Goal: Complete Application Form: Complete application form

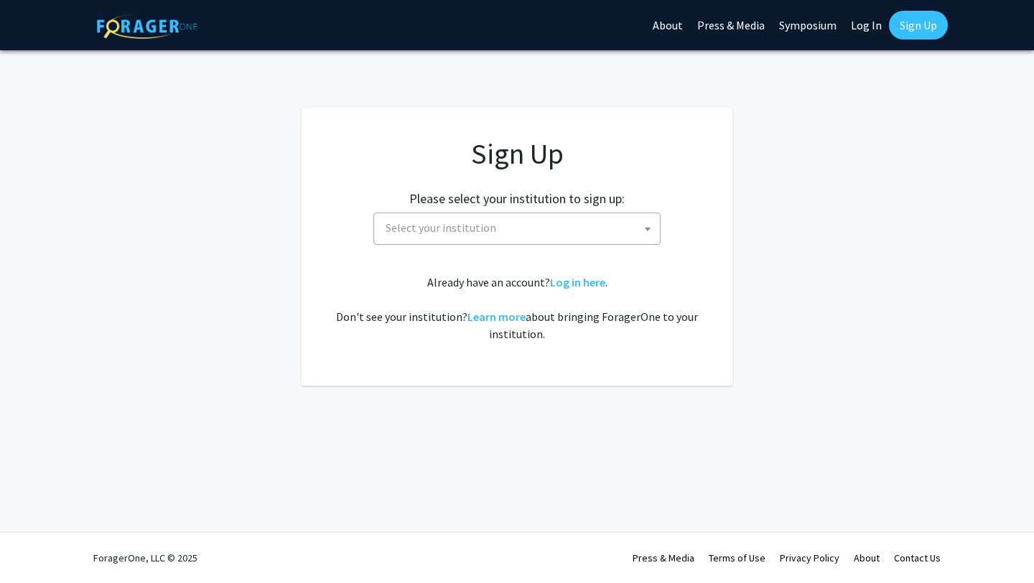
click at [555, 236] on span "Select your institution" at bounding box center [520, 227] width 280 height 29
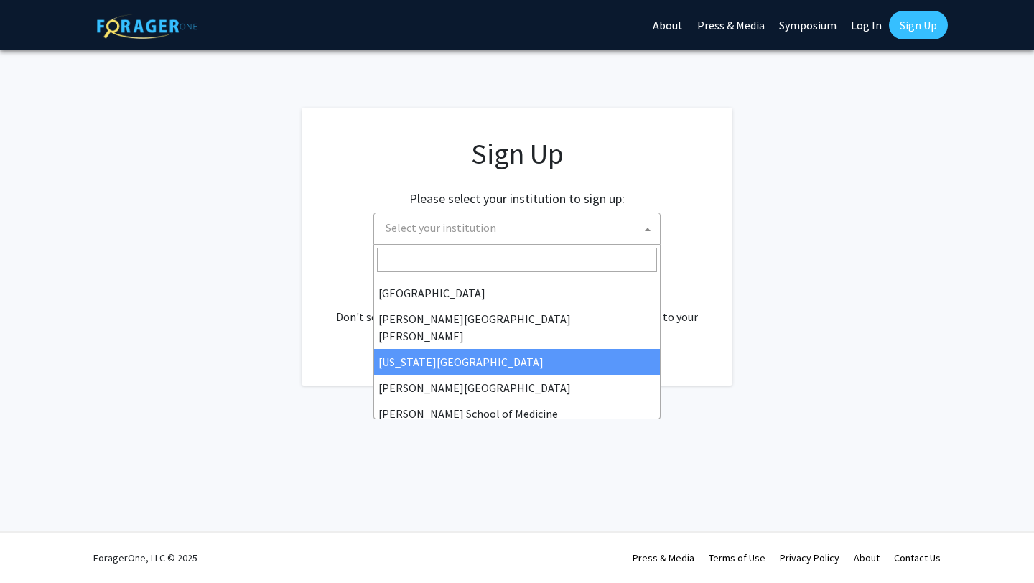
scroll to position [252, 0]
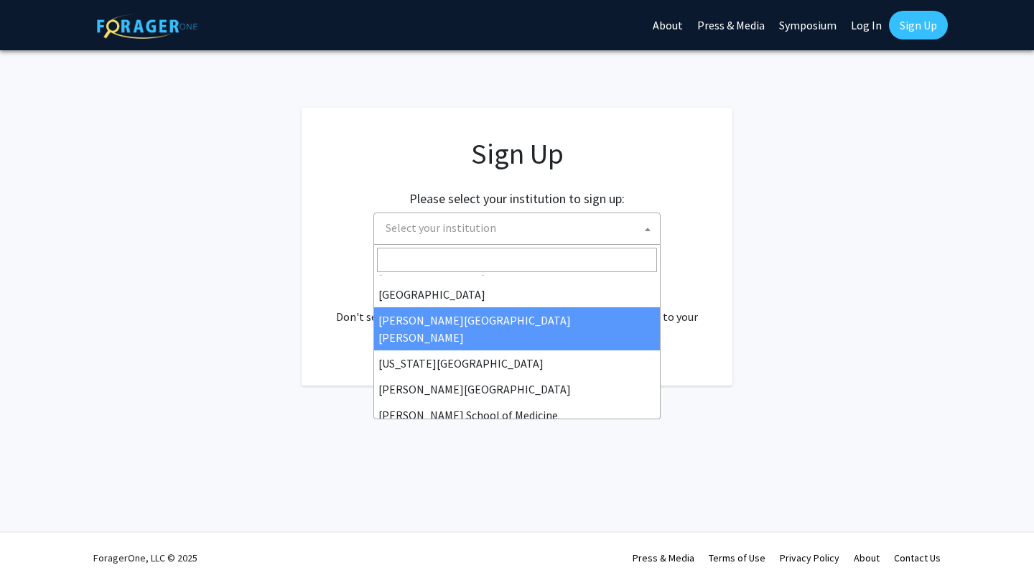
select select "1"
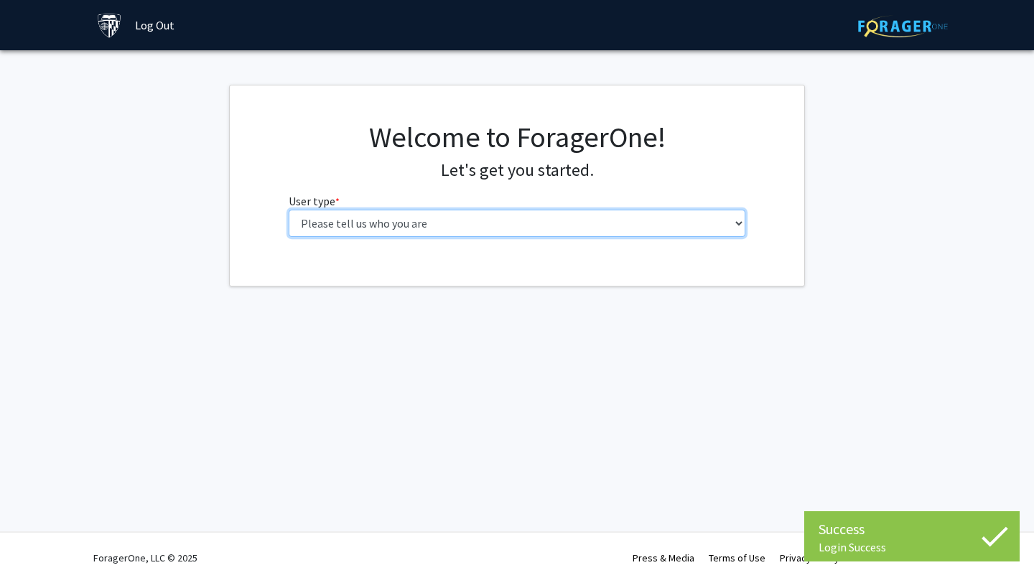
click at [680, 215] on select "Please tell us who you are Undergraduate Student Master's Student Doctoral Cand…" at bounding box center [518, 223] width 458 height 27
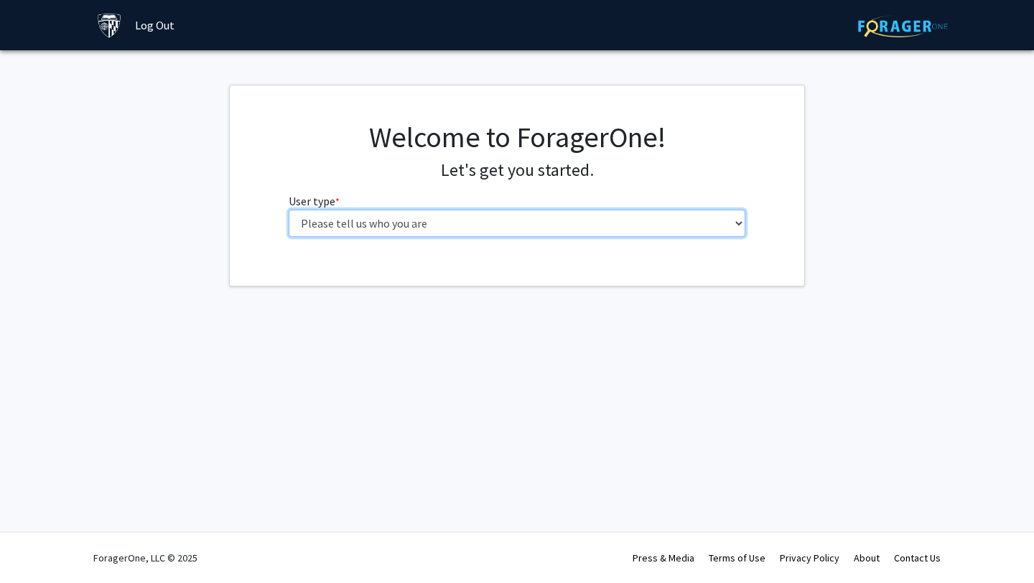
select select "2: masters"
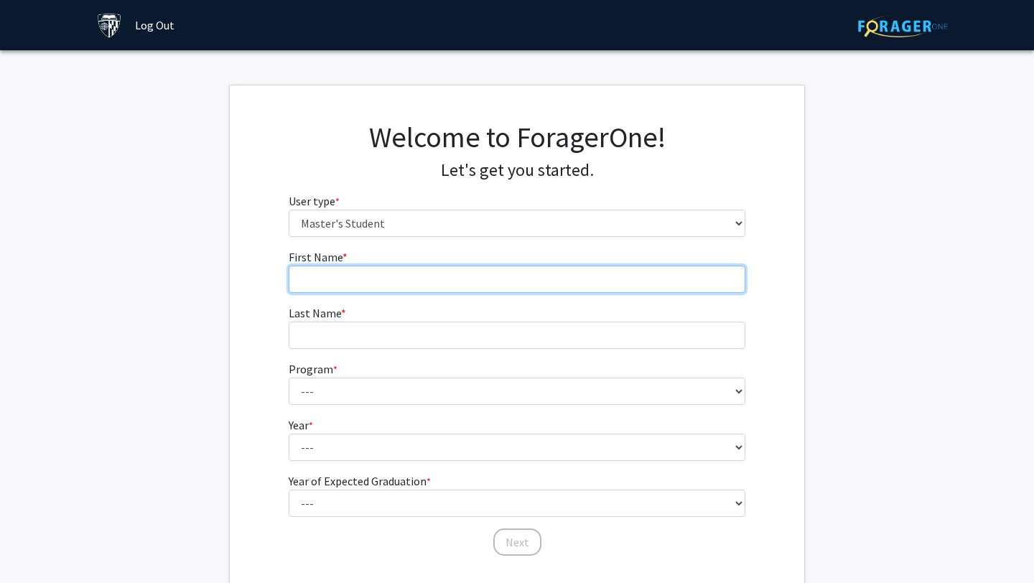
click at [591, 282] on input "First Name * required" at bounding box center [518, 279] width 458 height 27
type input "Xinyi"
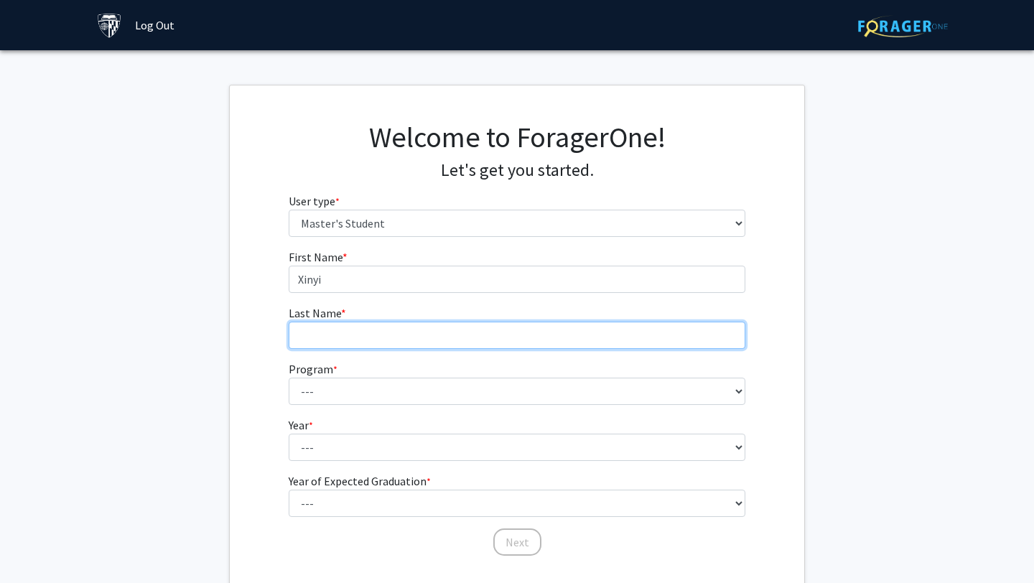
click at [578, 336] on input "Last Name * required" at bounding box center [518, 335] width 458 height 27
type input "[PERSON_NAME]"
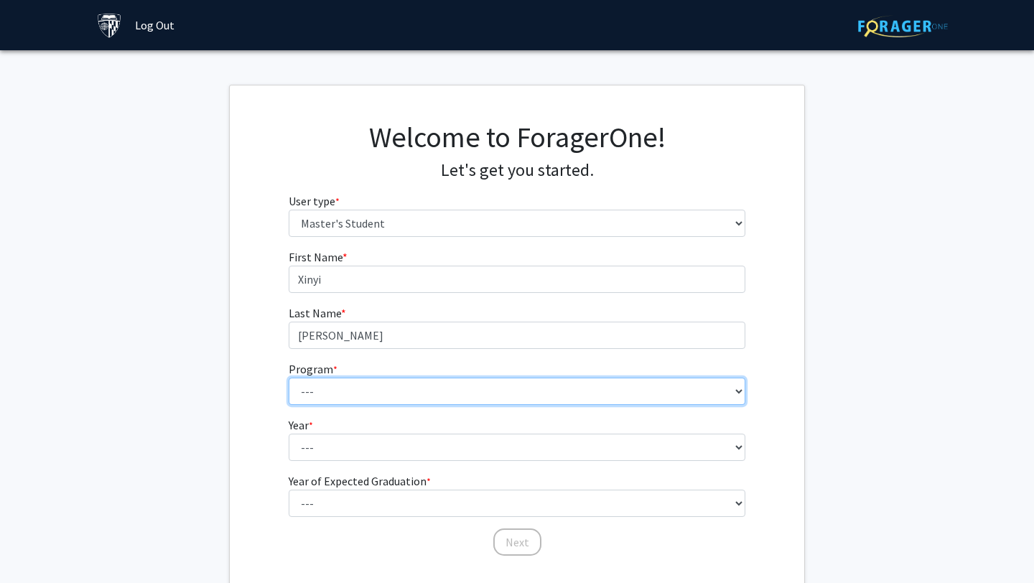
click at [539, 392] on select "--- Anatomy Education Applied and Computational Mathematics Applied Biomedical …" at bounding box center [518, 391] width 458 height 27
select select "114: 113"
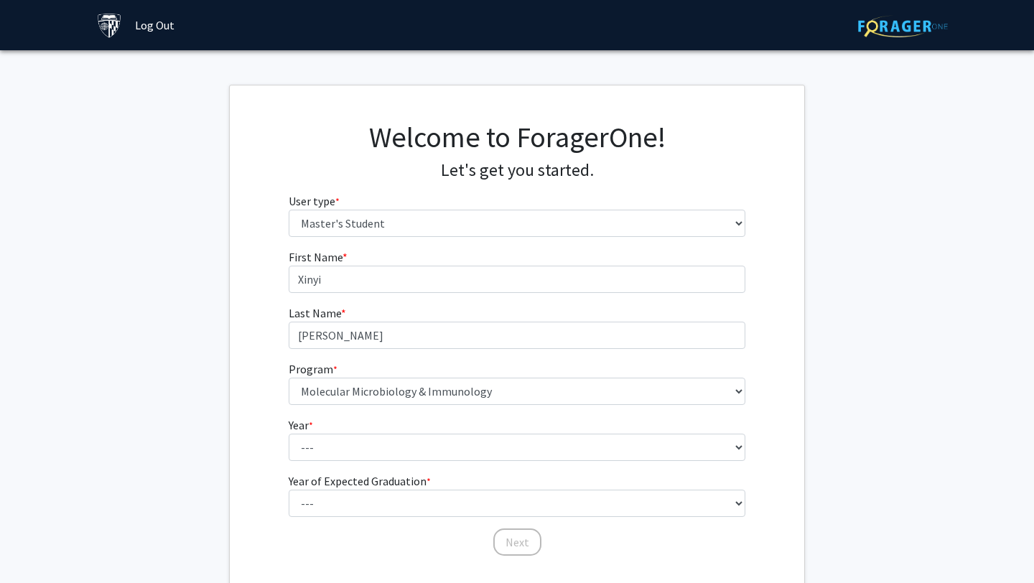
click at [474, 465] on form "First Name * required [PERSON_NAME] Last Name * required [PERSON_NAME] Program …" at bounding box center [518, 396] width 458 height 294
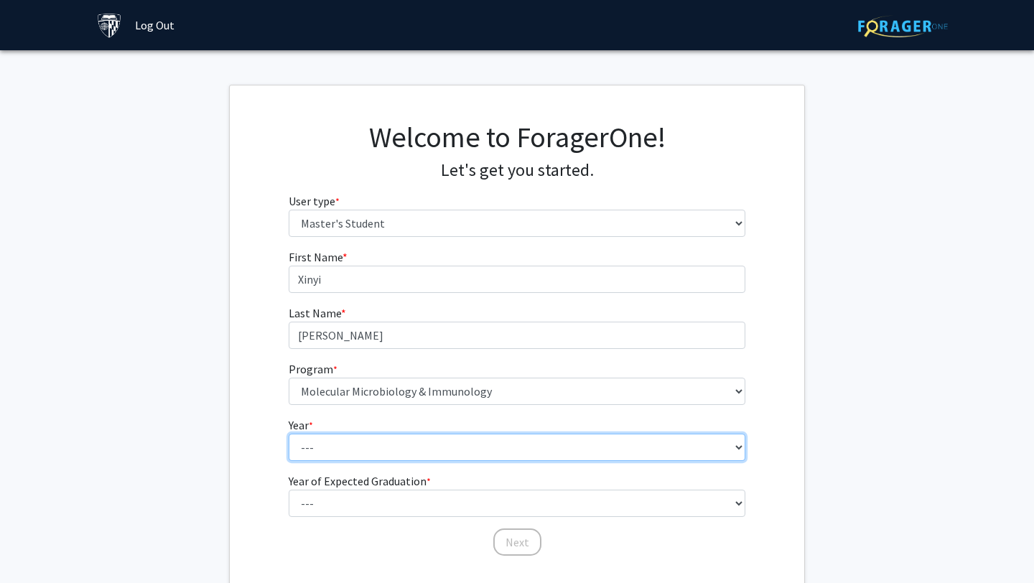
click at [478, 457] on select "--- First Year Second Year" at bounding box center [518, 447] width 458 height 27
select select "1: first_year"
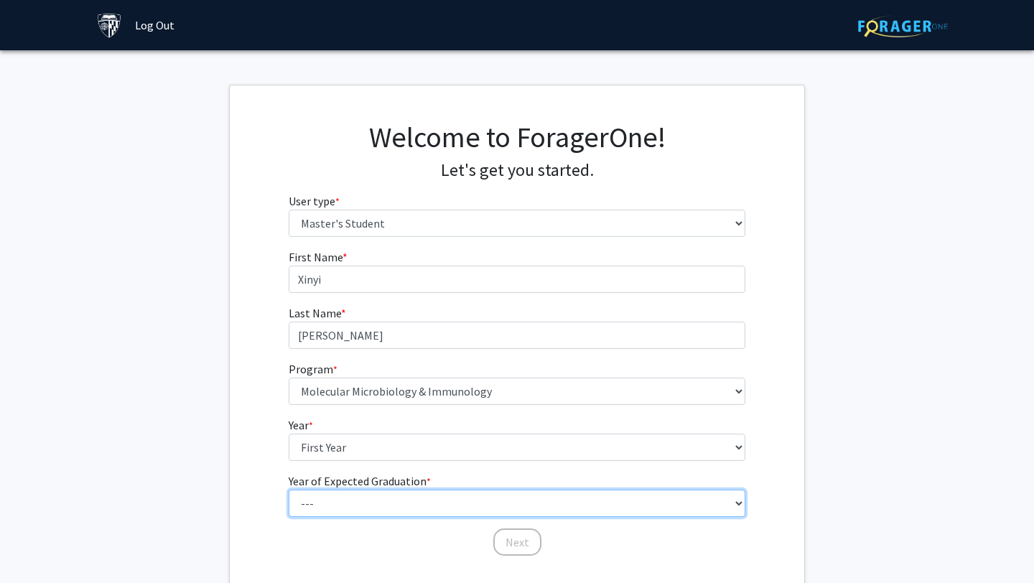
click at [462, 509] on select "--- 2025 2026 2027 2028 2029 2030 2031 2032 2033 2034" at bounding box center [518, 503] width 458 height 27
select select "2: 2026"
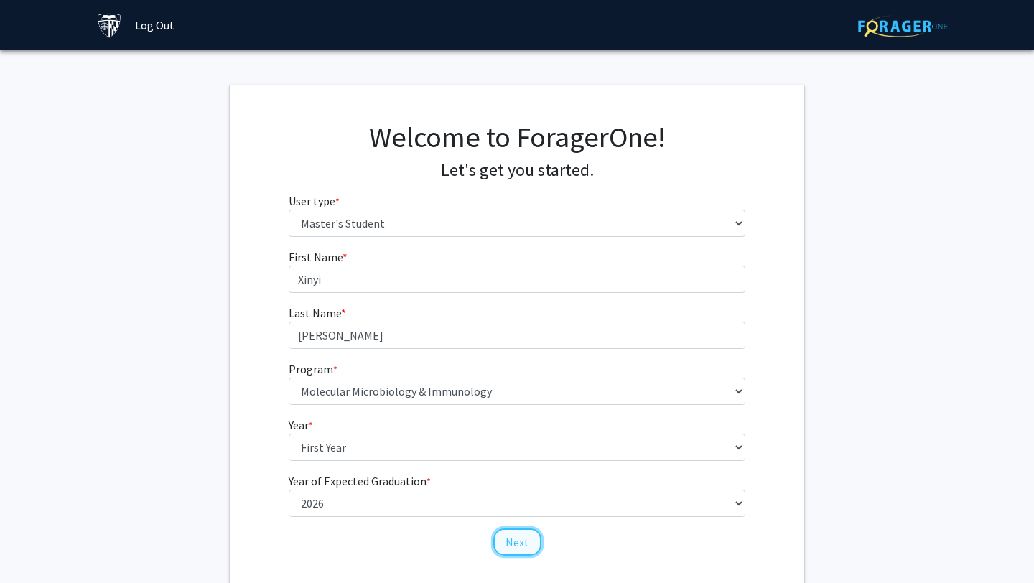
click at [512, 539] on button "Next" at bounding box center [517, 542] width 48 height 27
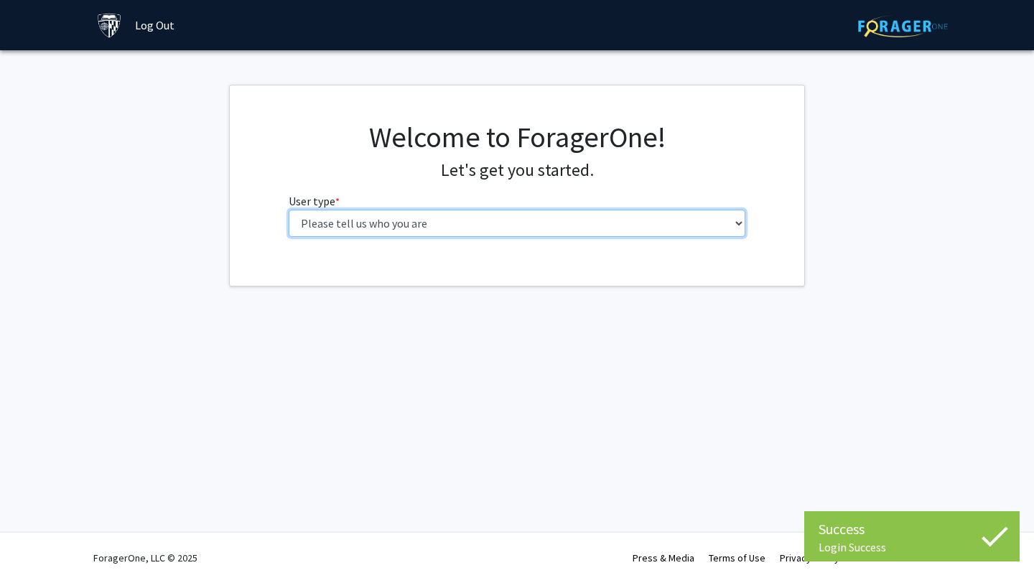
click at [359, 216] on select "Please tell us who you are Undergraduate Student Master's Student Doctoral Cand…" at bounding box center [518, 223] width 458 height 27
select select "2: masters"
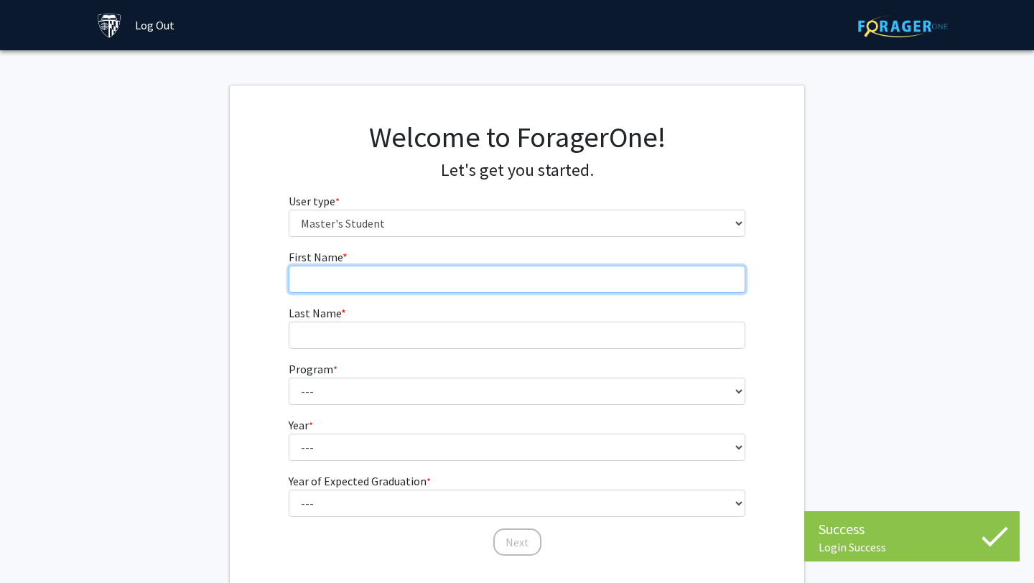
click at [362, 289] on input "First Name * required" at bounding box center [518, 279] width 458 height 27
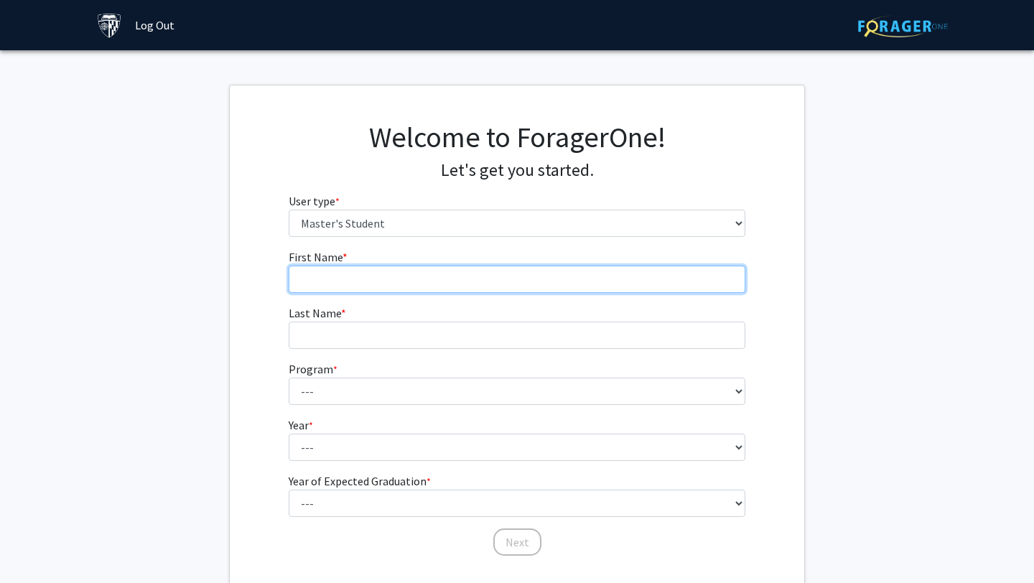
type input "Xinyi"
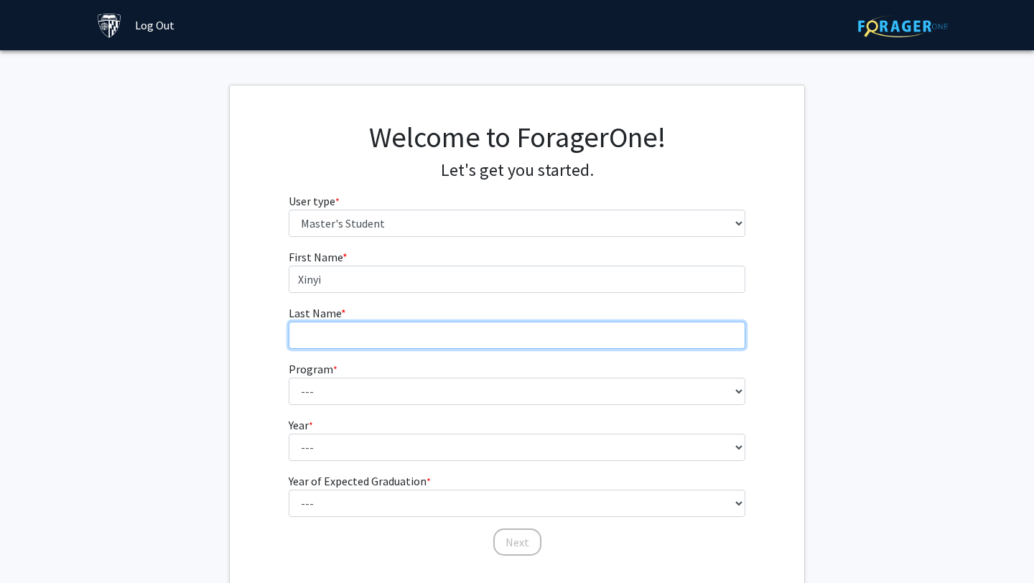
click at [383, 335] on input "Last Name * required" at bounding box center [518, 335] width 458 height 27
type input "[PERSON_NAME]"
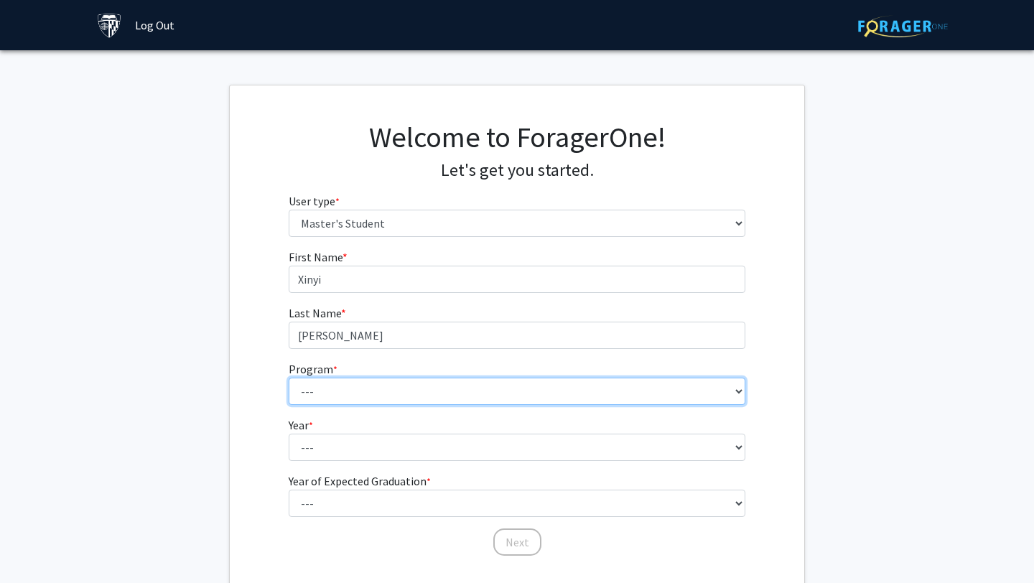
click at [381, 393] on select "--- Anatomy Education Applied and Computational Mathematics Applied Biomedical …" at bounding box center [518, 391] width 458 height 27
select select "114: 113"
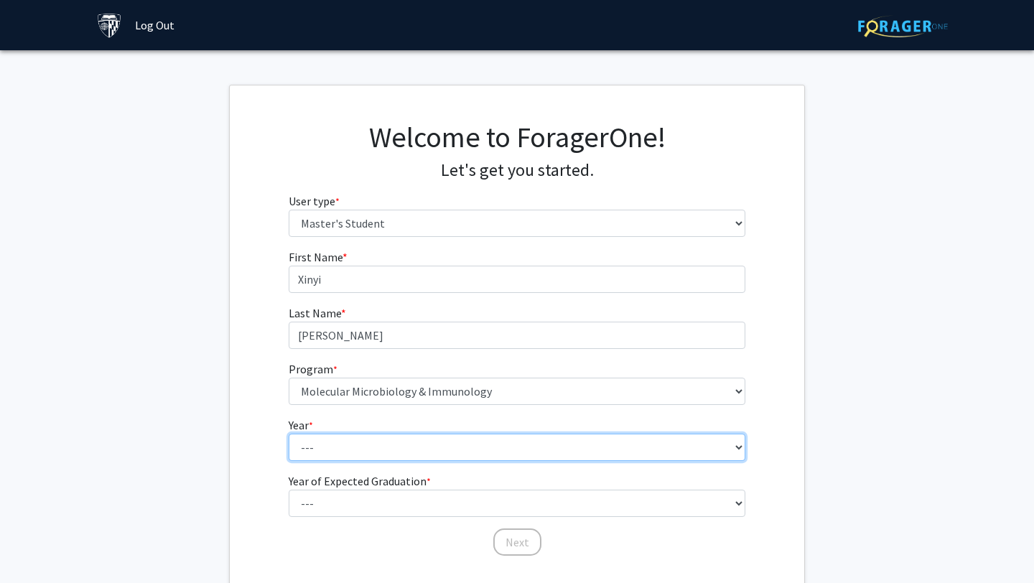
click at [352, 452] on select "--- First Year Second Year" at bounding box center [518, 447] width 458 height 27
select select "1: first_year"
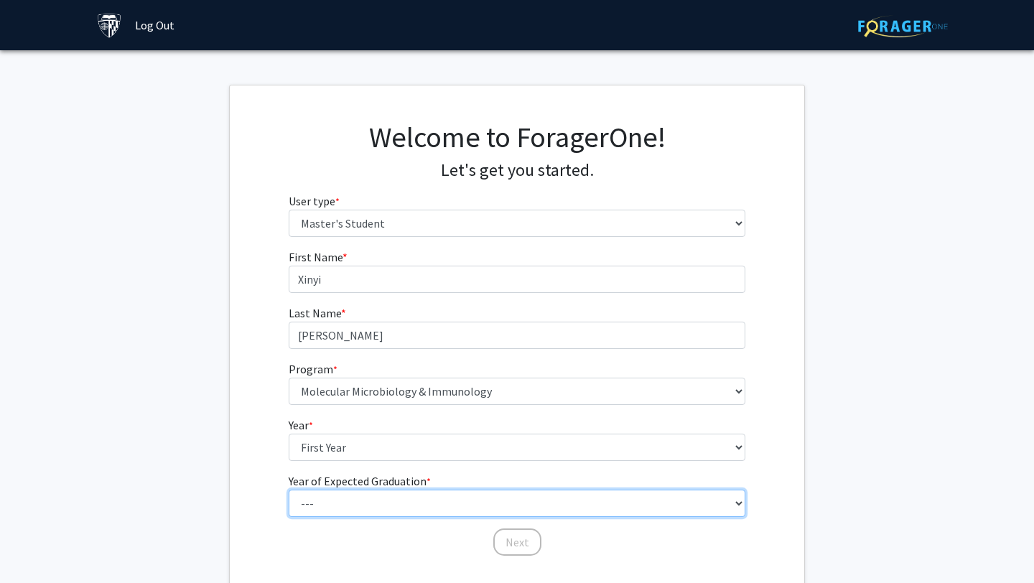
click at [344, 498] on select "--- 2025 2026 2027 2028 2029 2030 2031 2032 2033 2034" at bounding box center [518, 503] width 458 height 27
select select "2: 2026"
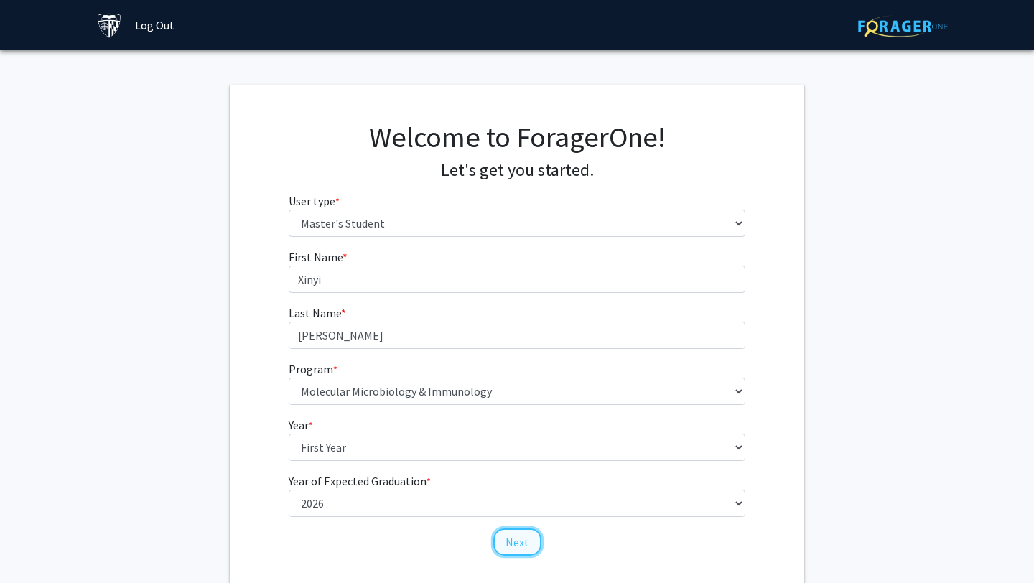
click at [517, 543] on button "Next" at bounding box center [517, 542] width 48 height 27
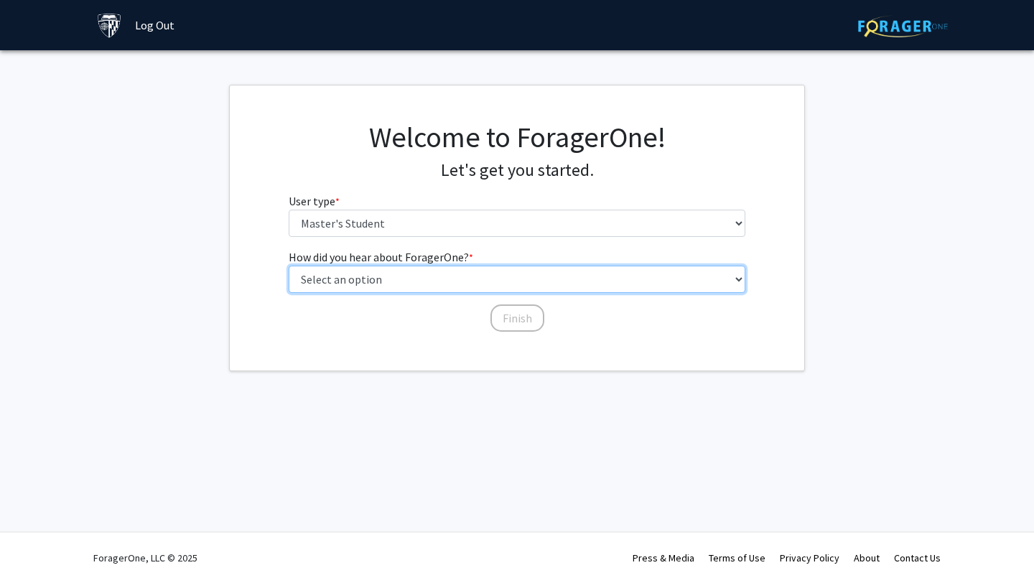
click at [526, 283] on select "Select an option Peer/student recommendation Faculty/staff recommendation Unive…" at bounding box center [518, 279] width 458 height 27
select select "3: university_website"
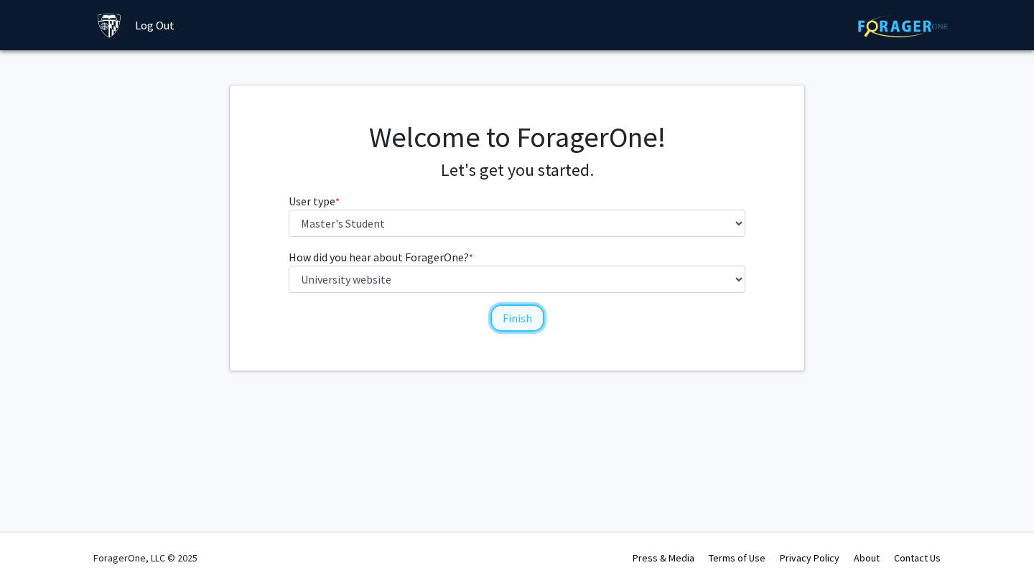
click at [516, 313] on button "Finish" at bounding box center [518, 318] width 54 height 27
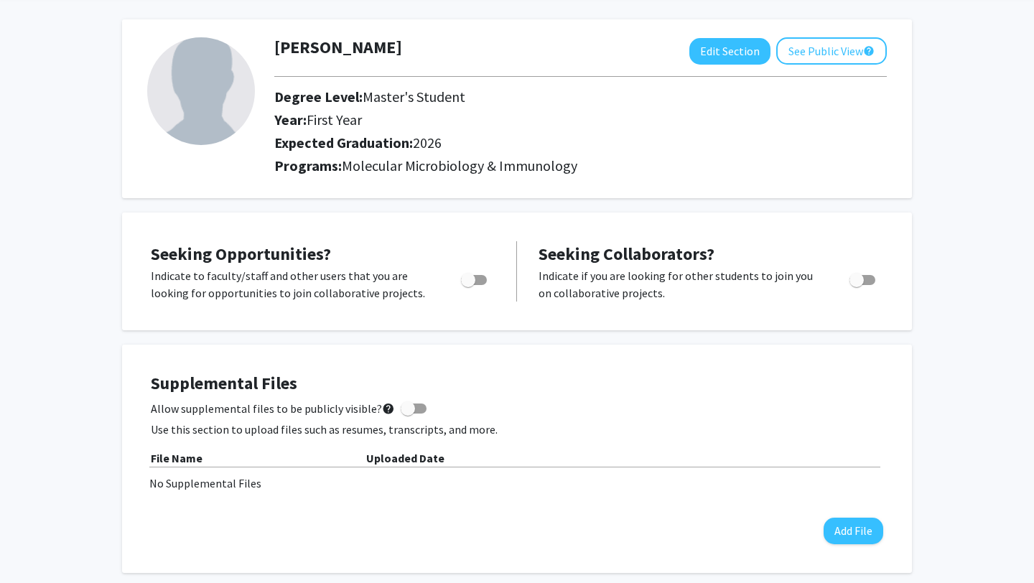
scroll to position [73, 0]
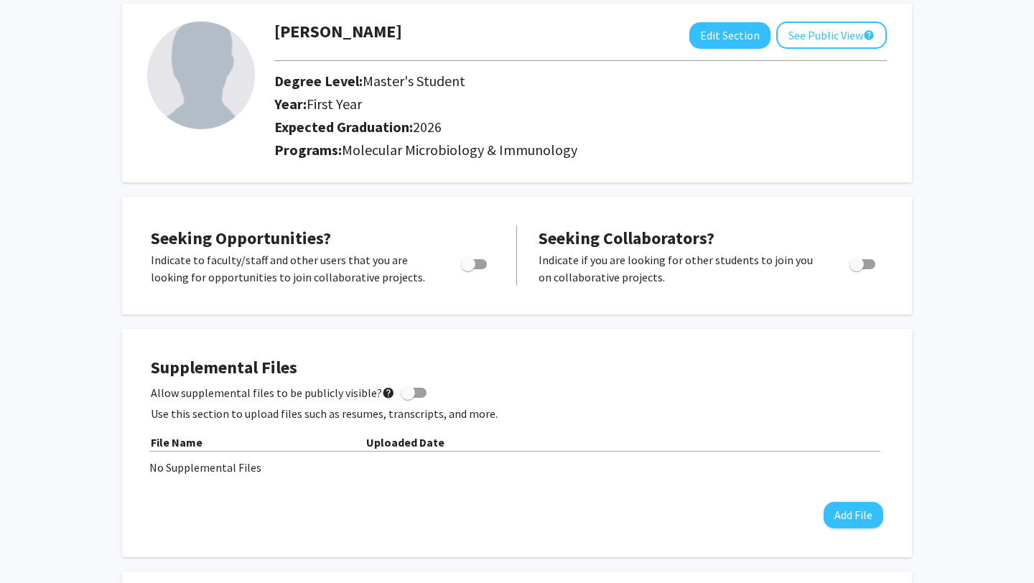
click at [470, 269] on span "Toggle" at bounding box center [468, 264] width 14 height 14
click at [468, 269] on input "Are you actively seeking opportunities?" at bounding box center [468, 269] width 1 height 1
checkbox input "true"
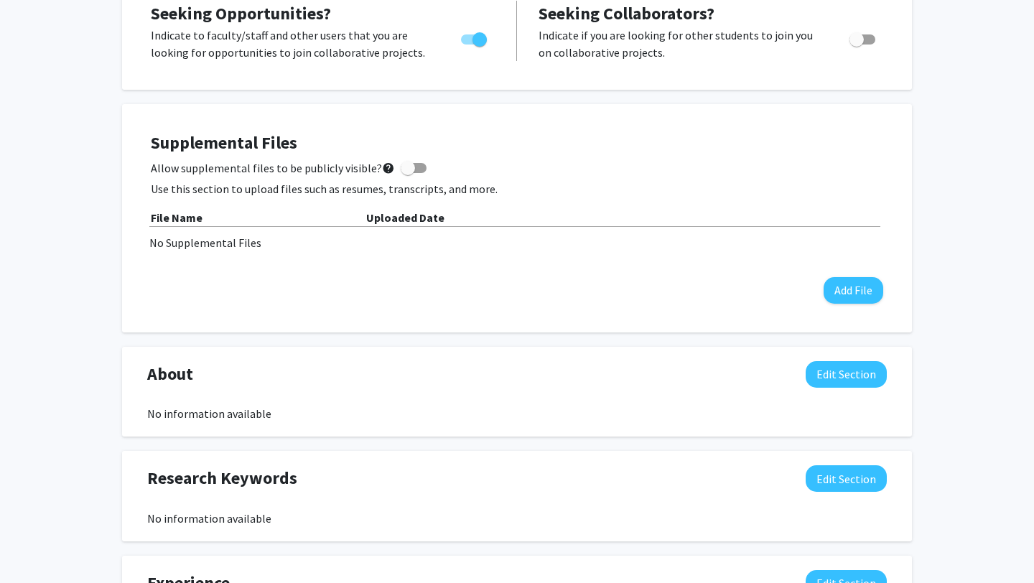
scroll to position [0, 0]
